Goal: Task Accomplishment & Management: Use online tool/utility

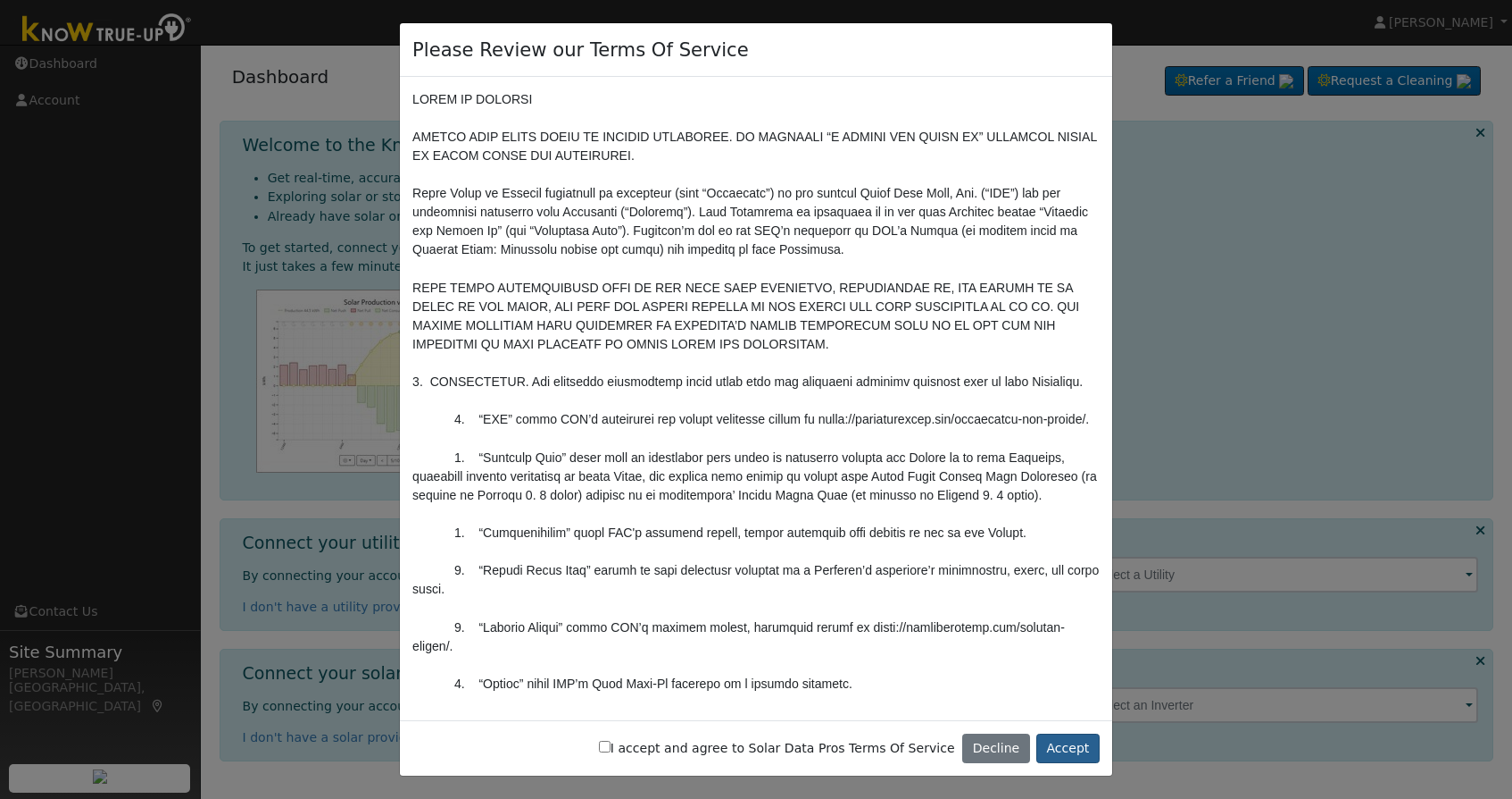
click at [1066, 752] on button "Accept" at bounding box center [1068, 748] width 63 height 31
click at [1078, 745] on button "Accept" at bounding box center [1068, 748] width 63 height 31
click at [704, 752] on label "I accept and agree to Solar Data Pros Terms Of Service" at bounding box center [777, 747] width 356 height 19
click at [610, 752] on input "I accept and agree to Solar Data Pros Terms Of Service" at bounding box center [604, 746] width 12 height 12
checkbox input "true"
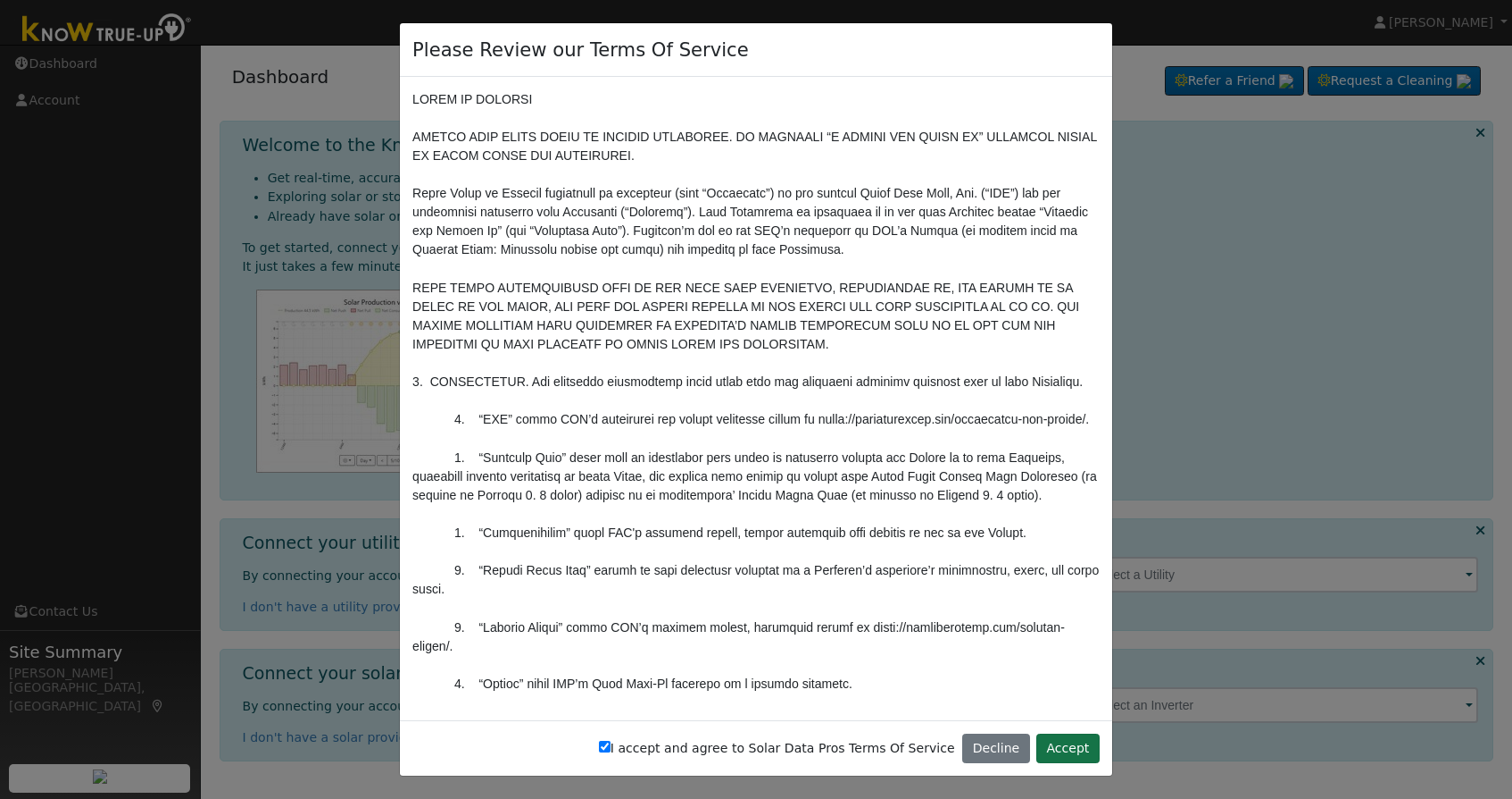
click at [1056, 751] on button "Accept" at bounding box center [1068, 748] width 63 height 31
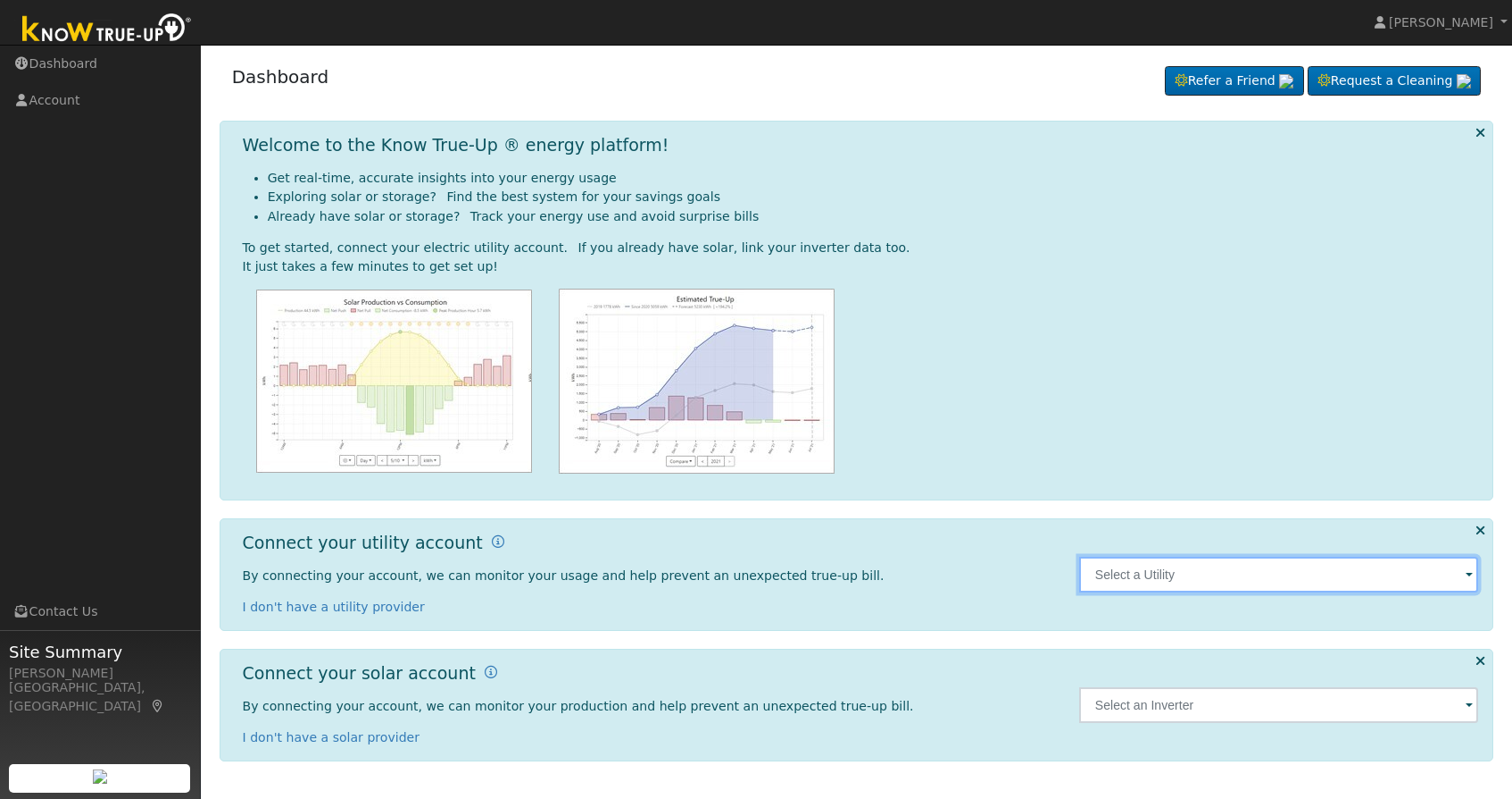
click at [1142, 583] on input "text" at bounding box center [1279, 574] width 400 height 35
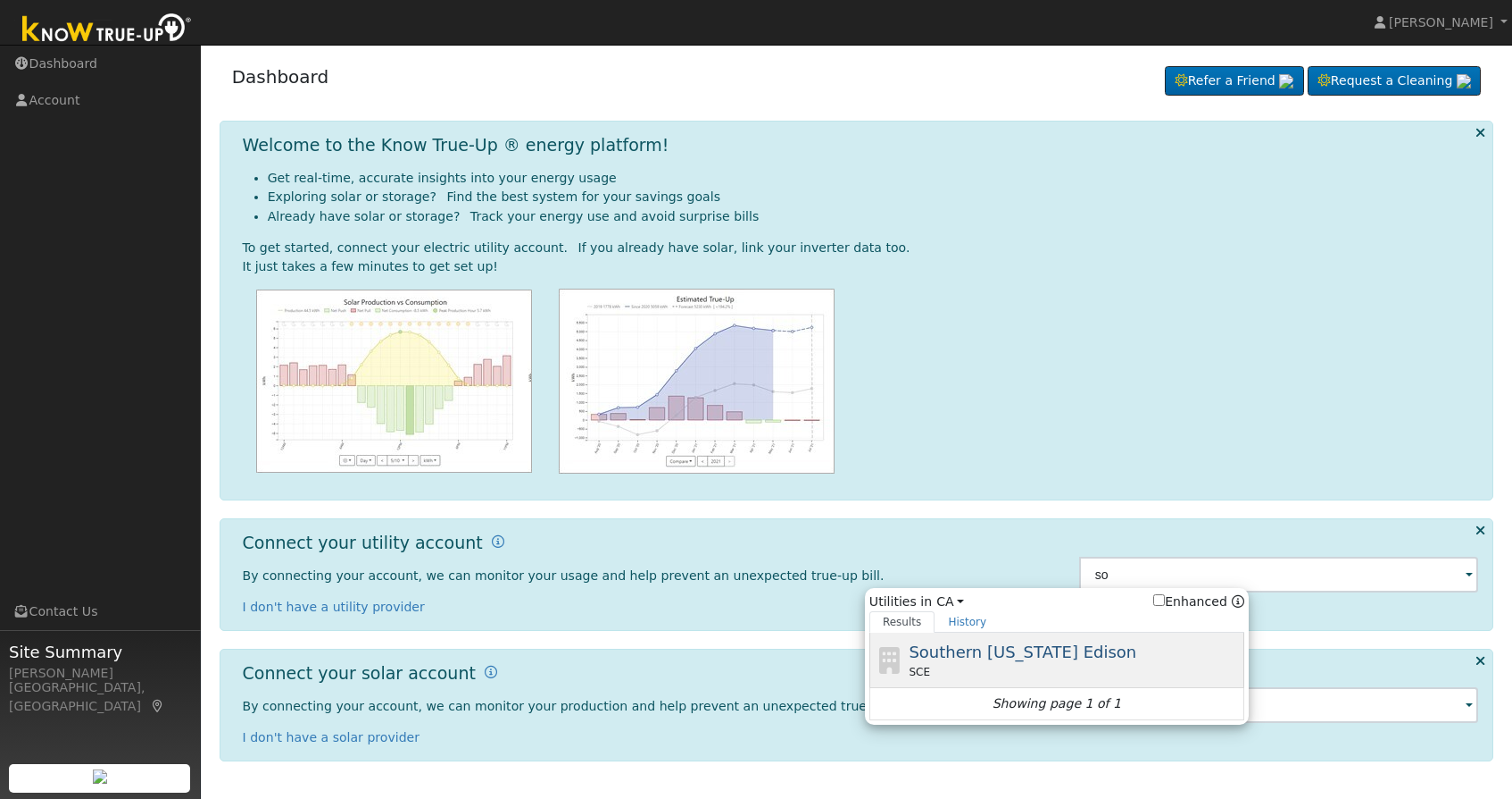
click at [1013, 669] on div "SCE" at bounding box center [1074, 671] width 331 height 16
type input "SCE"
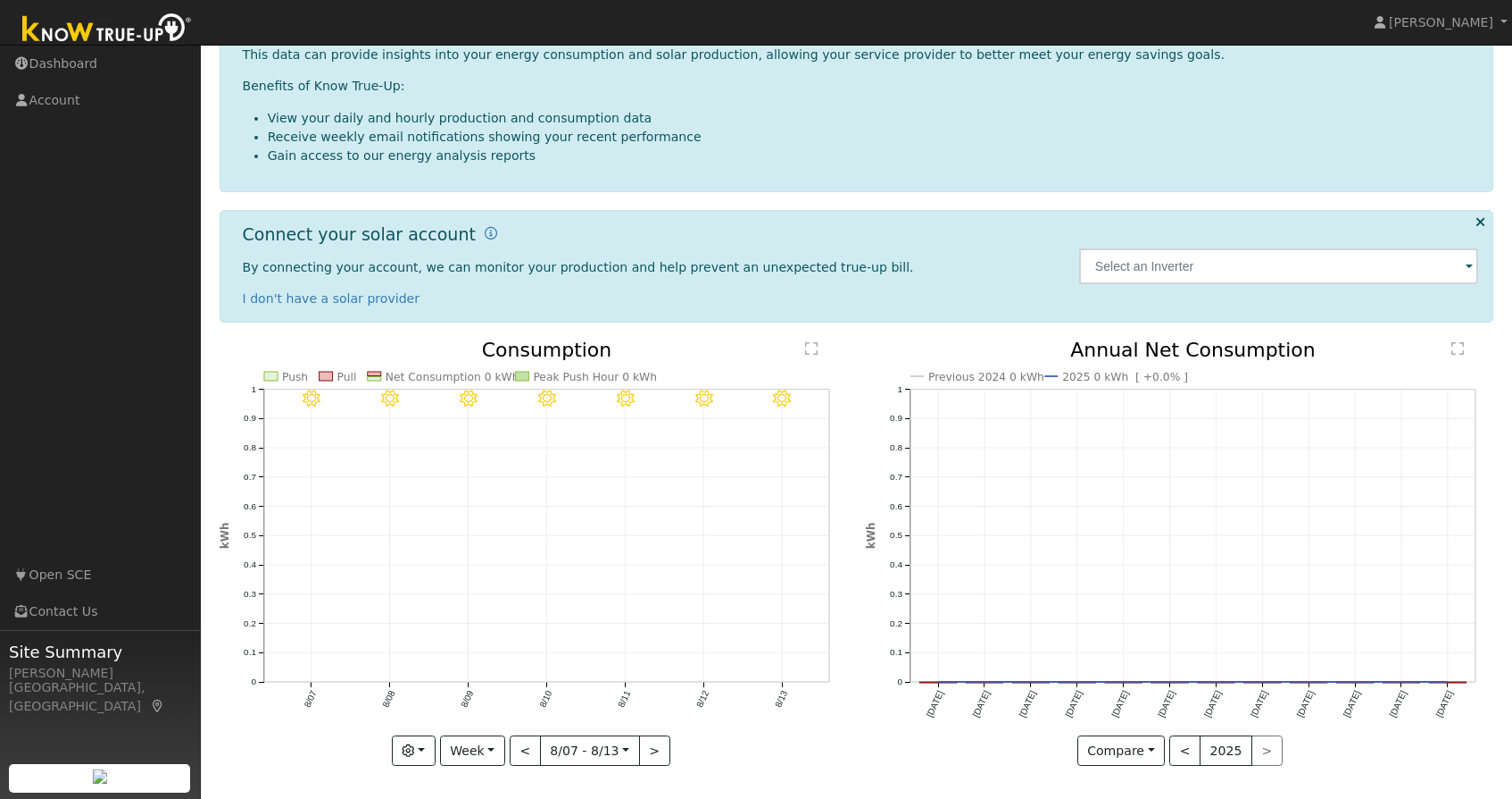
scroll to position [275, 0]
